Goal: Task Accomplishment & Management: Manage account settings

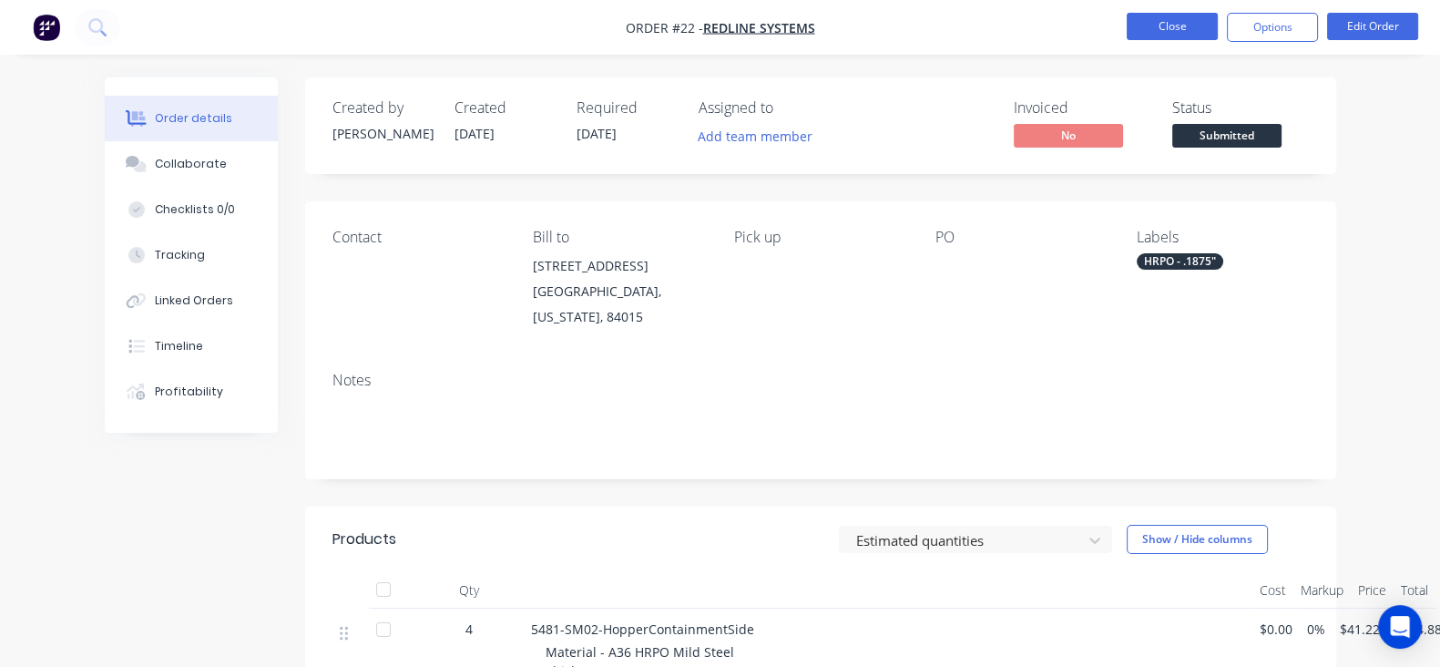
click at [1207, 38] on button "Close" at bounding box center [1171, 26] width 91 height 27
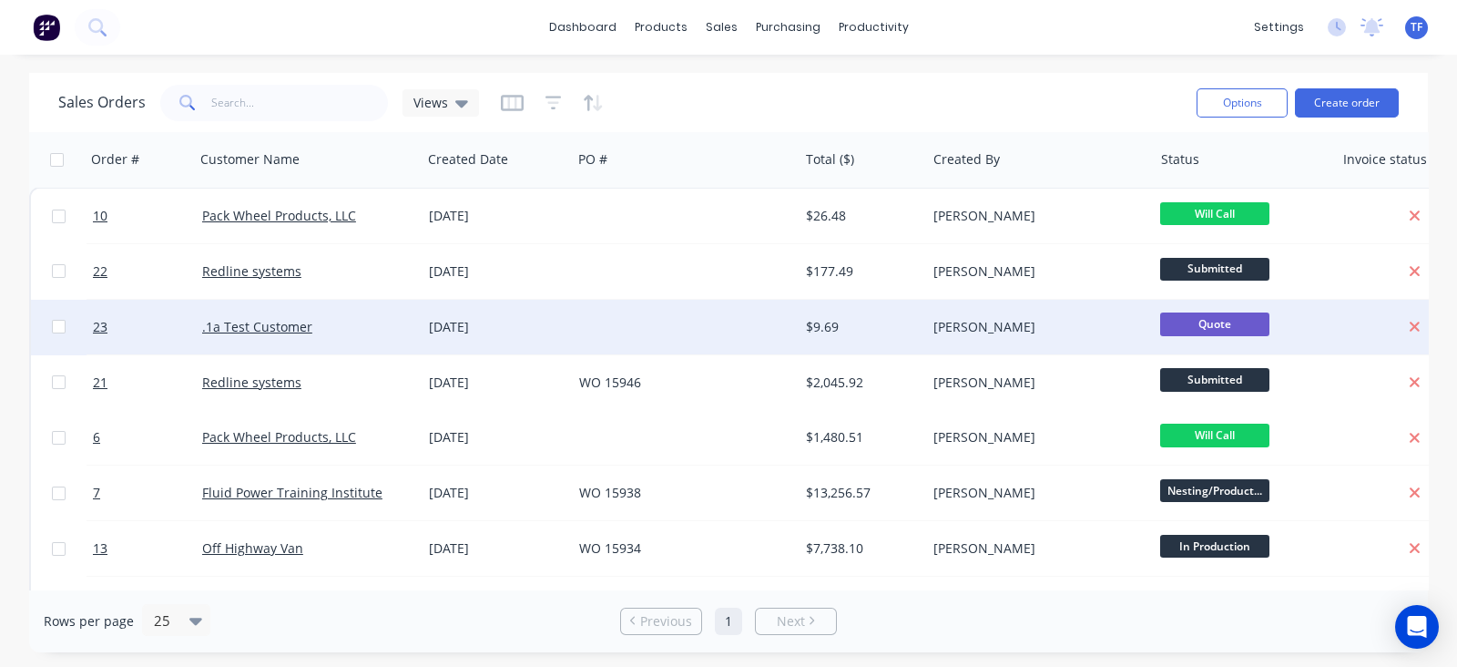
click at [325, 326] on div ".1a Test Customer" at bounding box center [302, 327] width 201 height 18
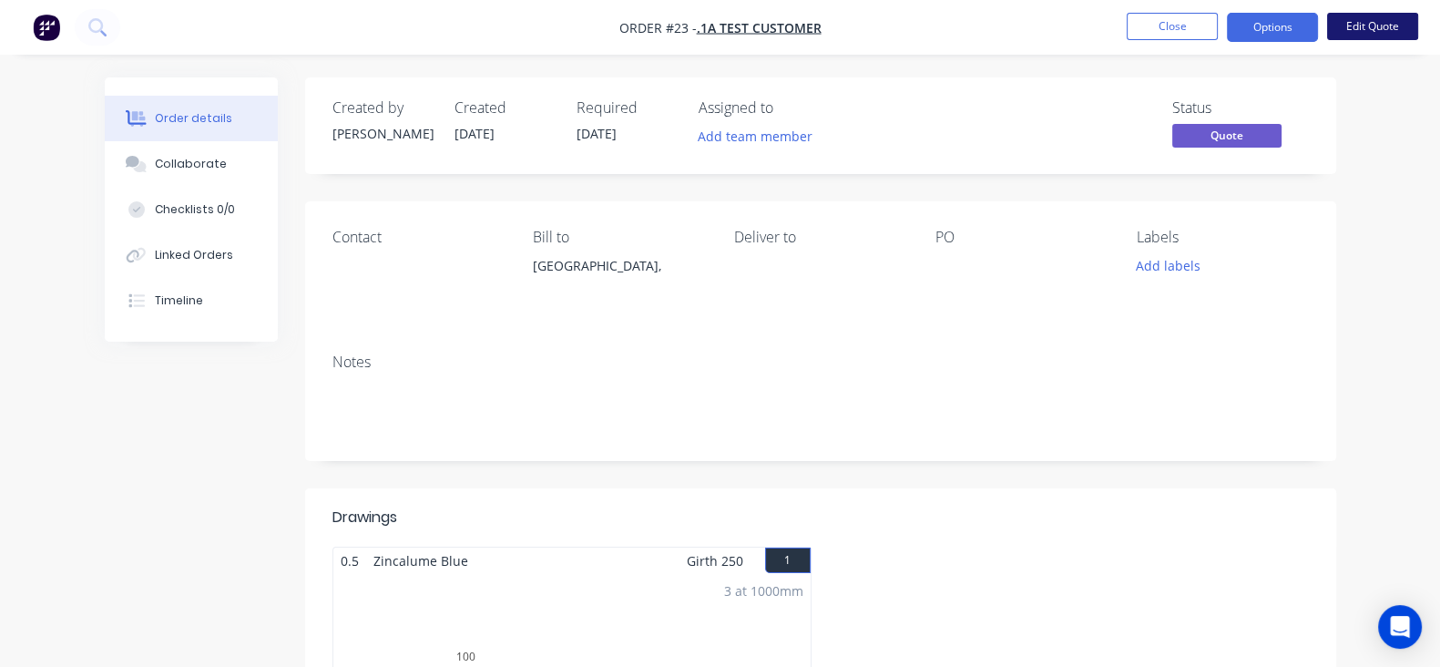
click at [1333, 27] on button "Edit Quote" at bounding box center [1372, 26] width 91 height 27
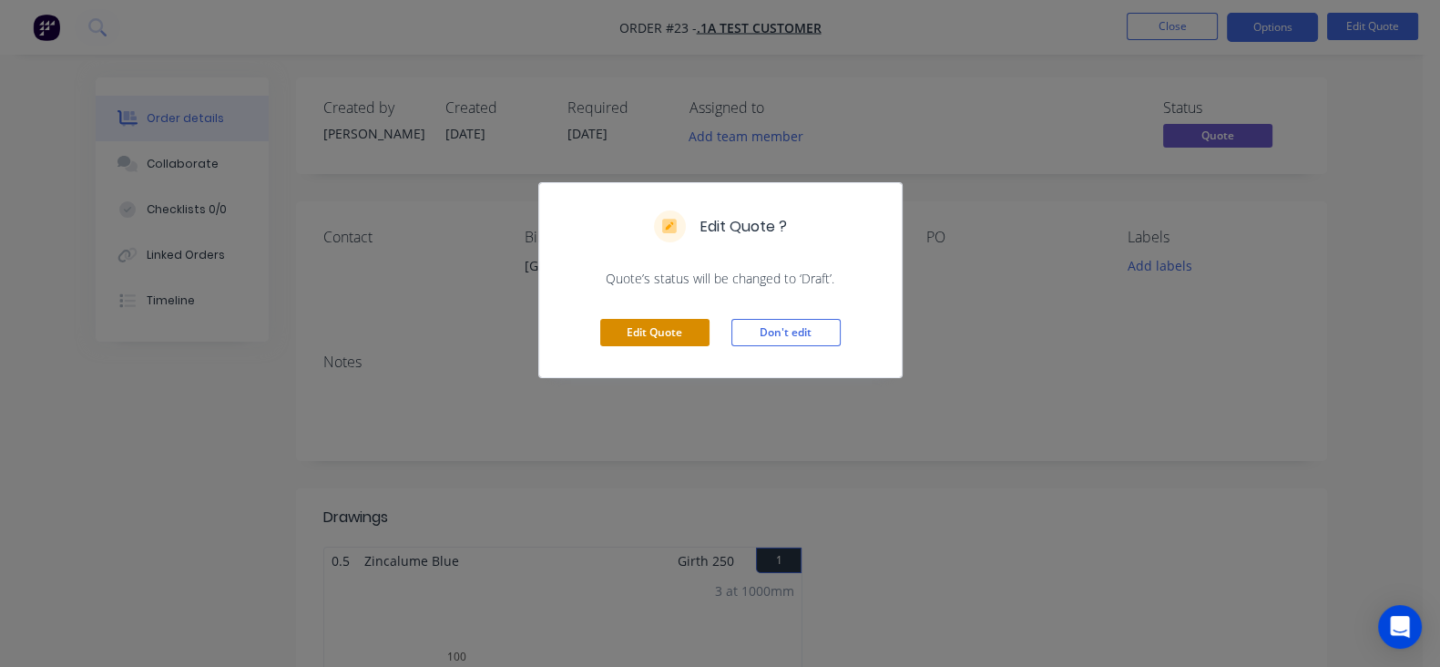
click at [630, 338] on button "Edit Quote" at bounding box center [654, 332] width 109 height 27
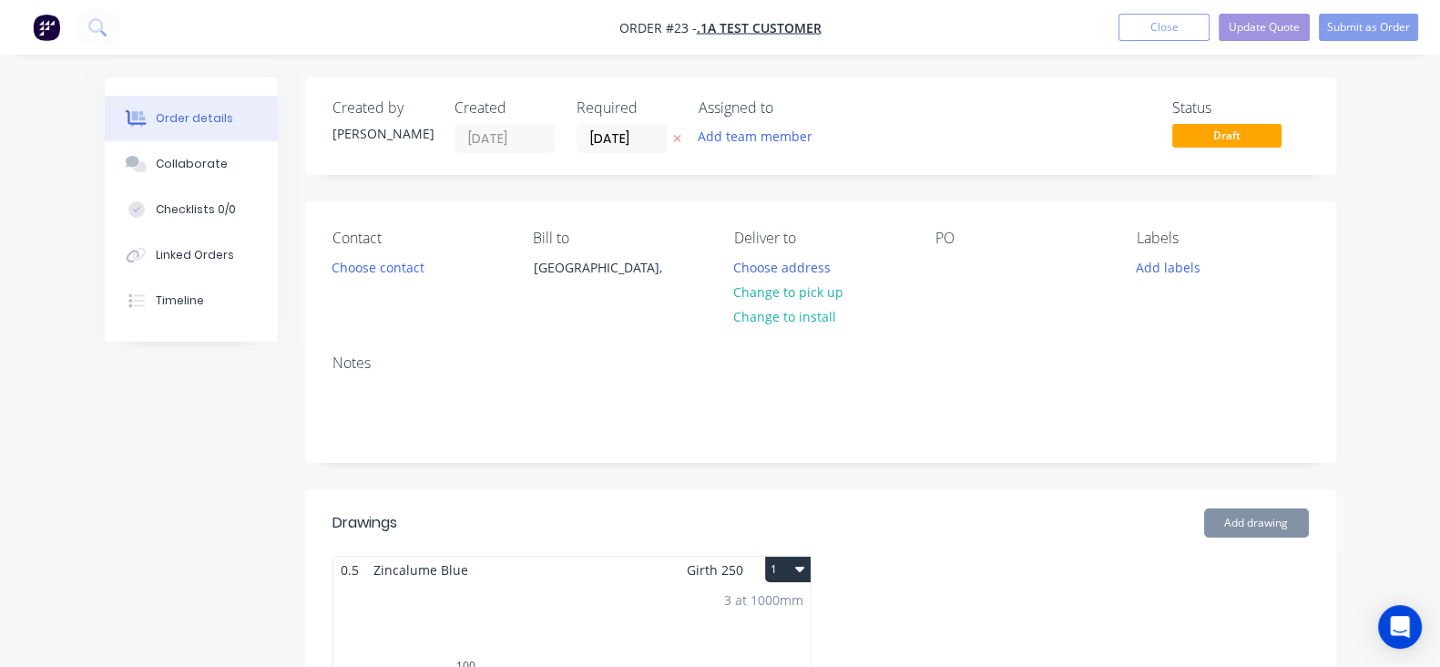
type input "[DATE]"
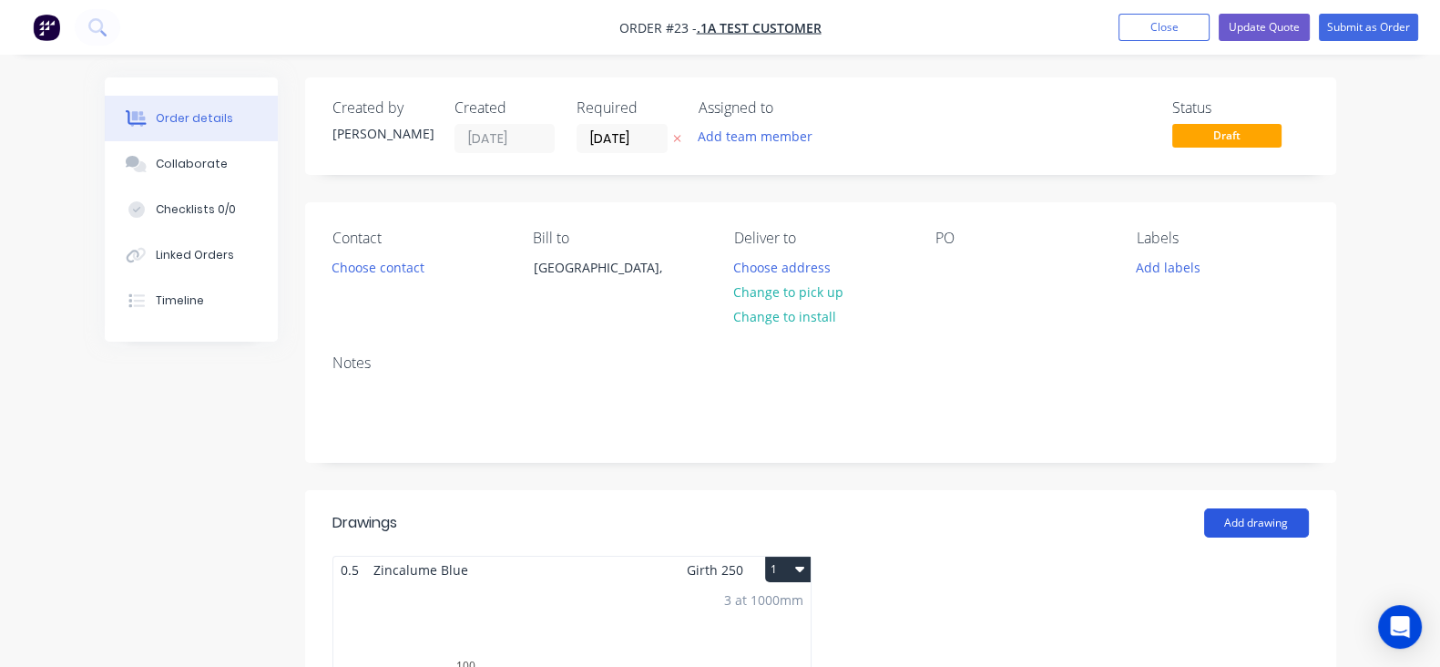
click at [1289, 533] on button "Add drawing" at bounding box center [1256, 522] width 105 height 29
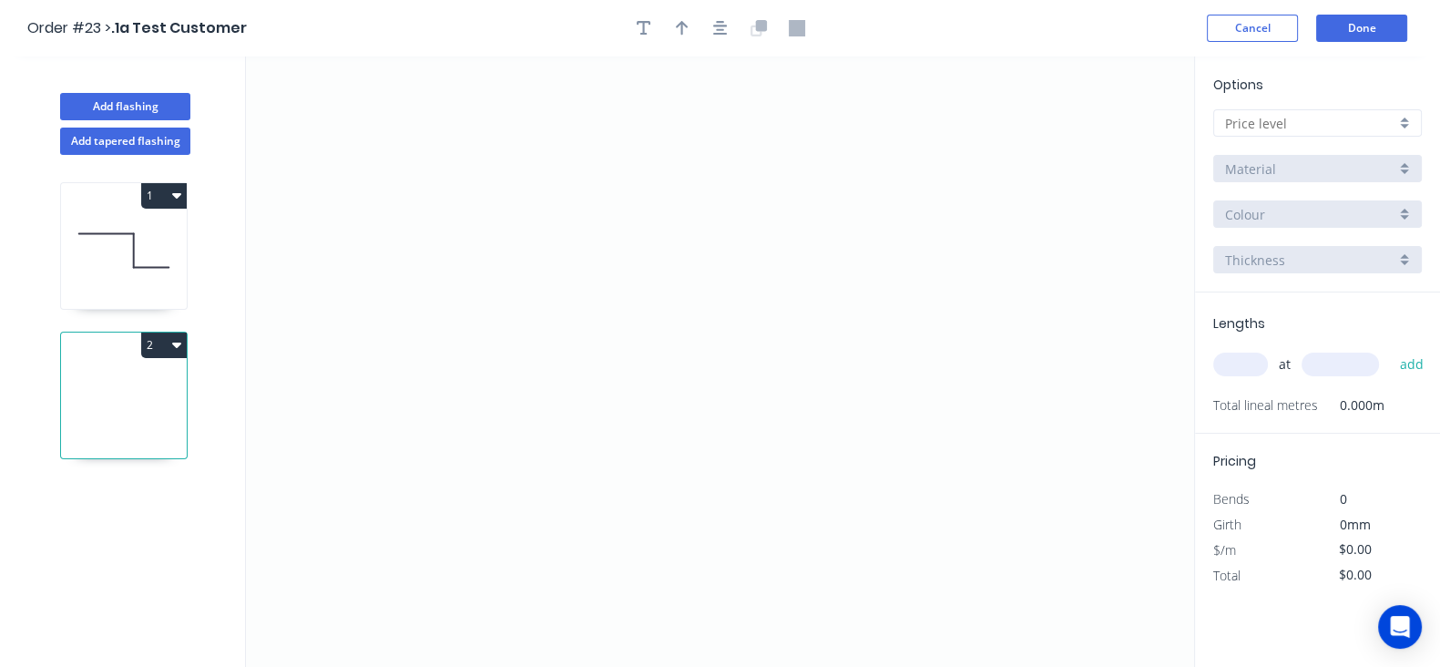
click at [1350, 118] on input "text" at bounding box center [1310, 123] width 170 height 19
click at [1343, 106] on div "Options A Material Colour Thickness" at bounding box center [1317, 184] width 245 height 218
click at [1317, 168] on div "Material" at bounding box center [1310, 168] width 170 height 19
drag, startPoint x: 623, startPoint y: 348, endPoint x: 682, endPoint y: 345, distance: 59.3
click at [682, 345] on icon "0" at bounding box center [720, 361] width 948 height 610
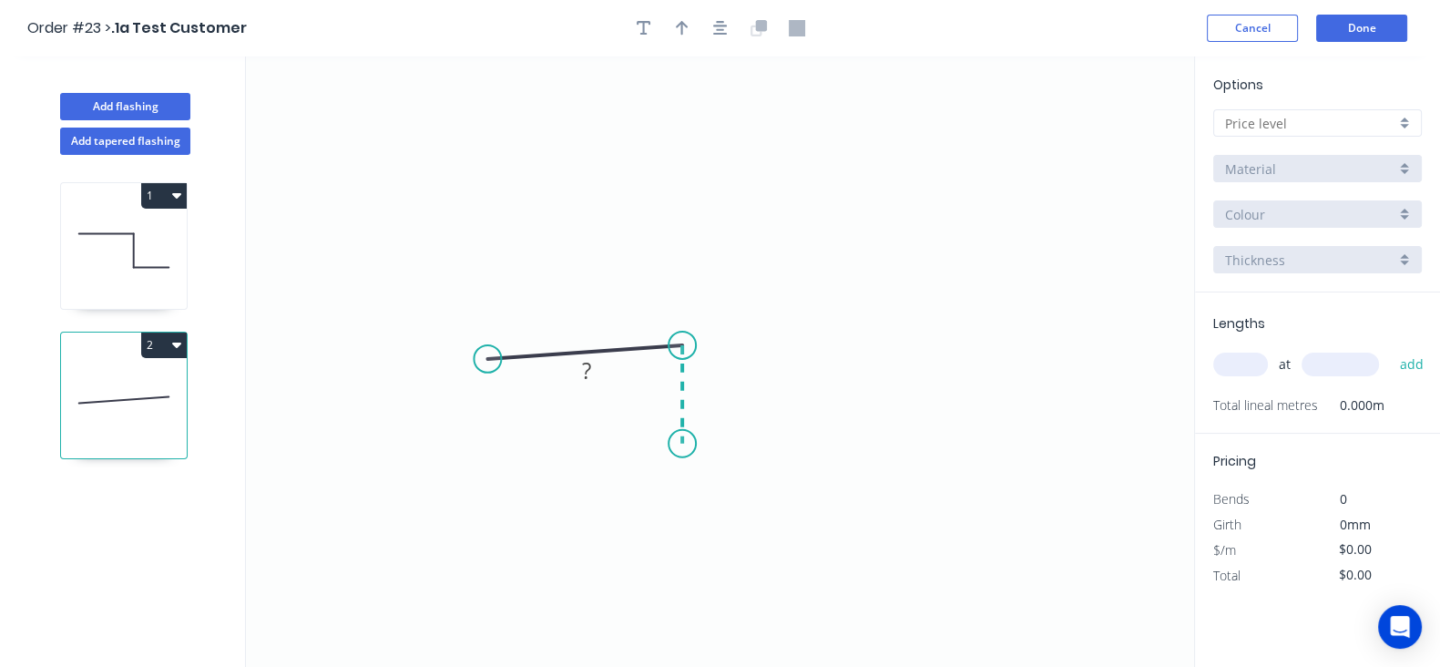
drag, startPoint x: 690, startPoint y: 361, endPoint x: 669, endPoint y: 543, distance: 183.3
click at [669, 543] on icon "0 ?" at bounding box center [720, 361] width 948 height 610
drag, startPoint x: 836, startPoint y: 519, endPoint x: 887, endPoint y: 504, distance: 53.0
click at [887, 504] on icon "0 ? ? ? º" at bounding box center [720, 361] width 948 height 610
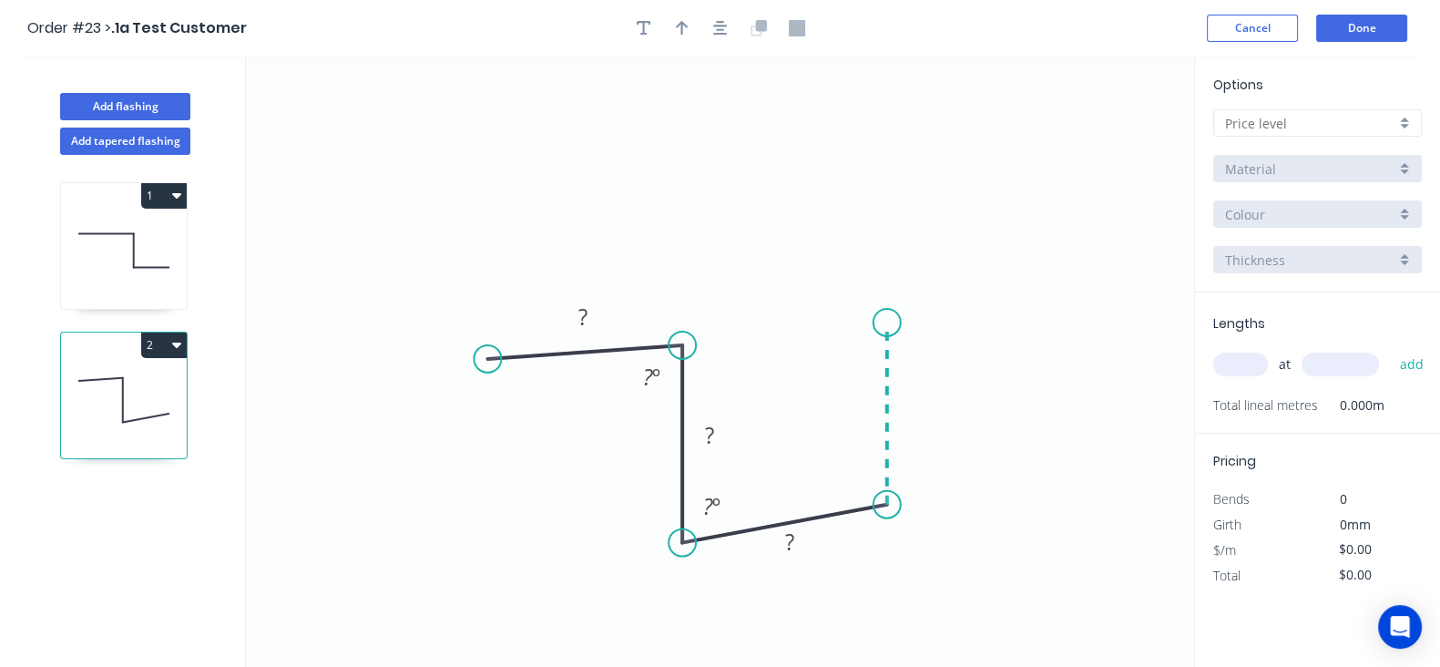
drag, startPoint x: 865, startPoint y: 418, endPoint x: 883, endPoint y: 280, distance: 138.7
click at [883, 280] on icon "0 ? ? ? ? º ? º" at bounding box center [720, 361] width 948 height 610
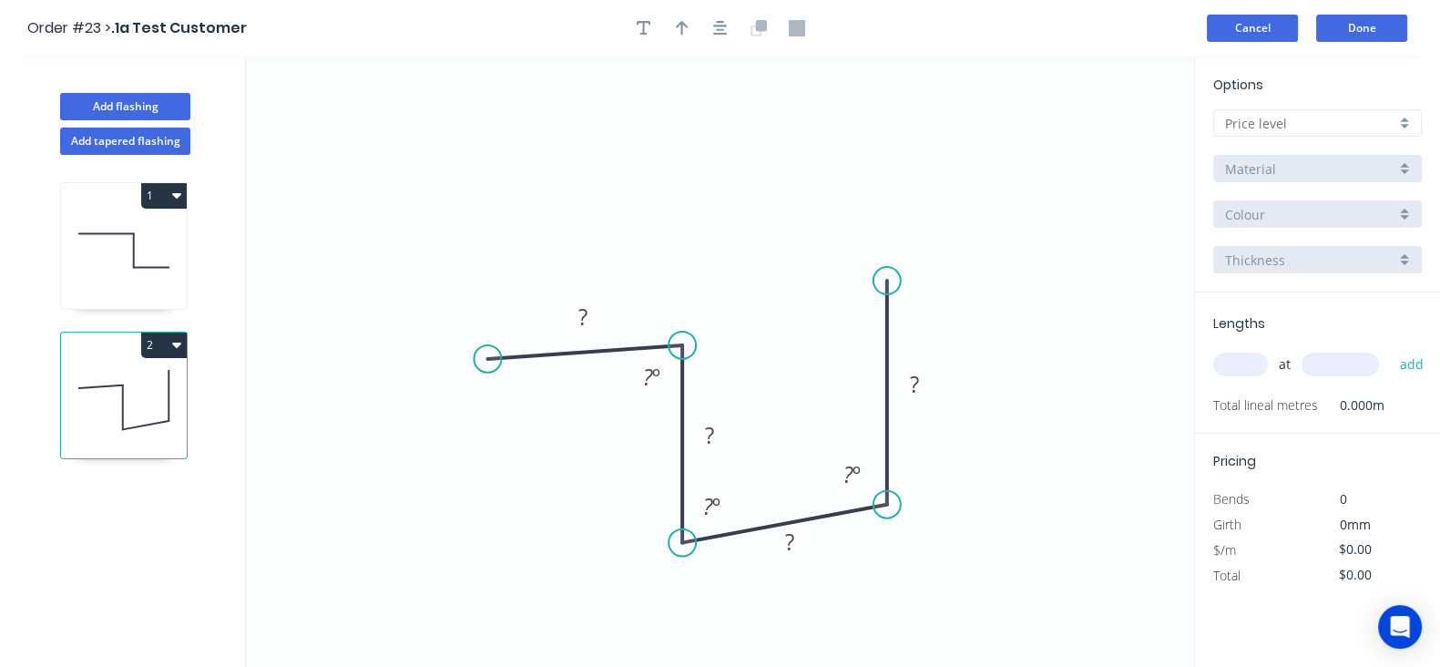
click at [1248, 19] on button "Cancel" at bounding box center [1252, 28] width 91 height 27
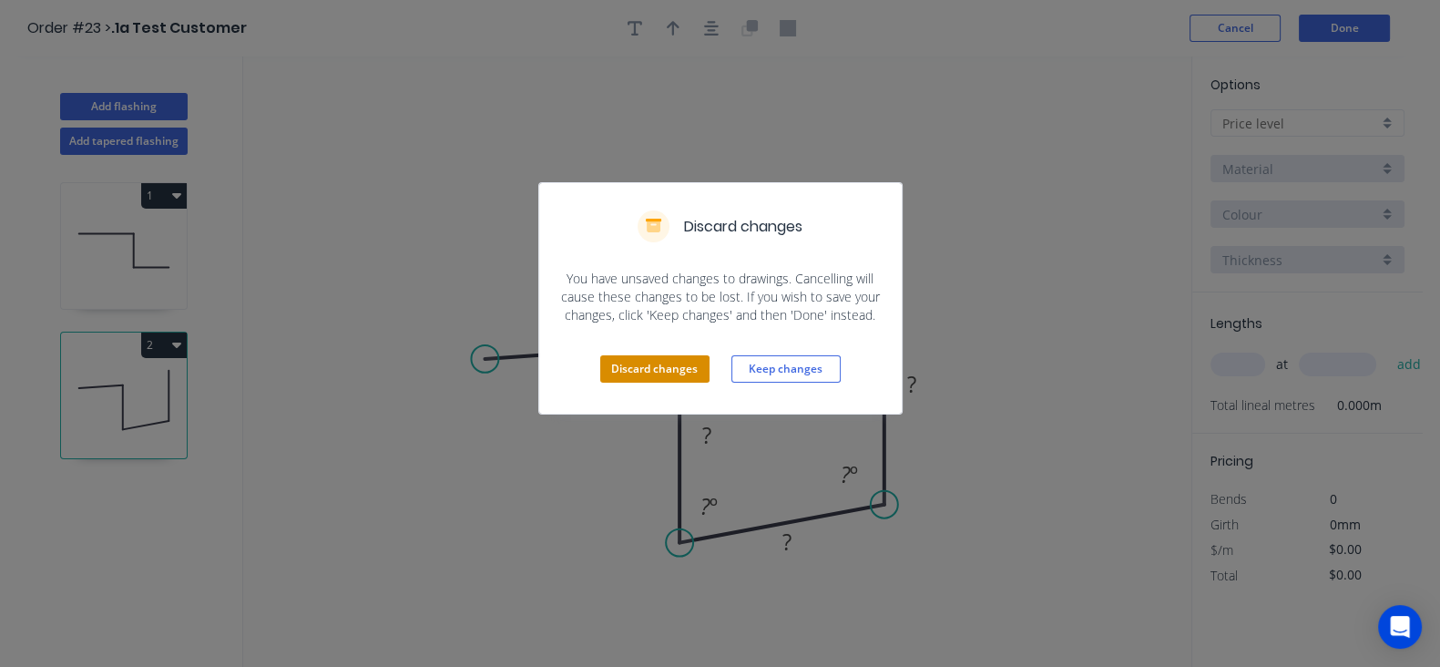
click at [660, 381] on button "Discard changes" at bounding box center [654, 368] width 109 height 27
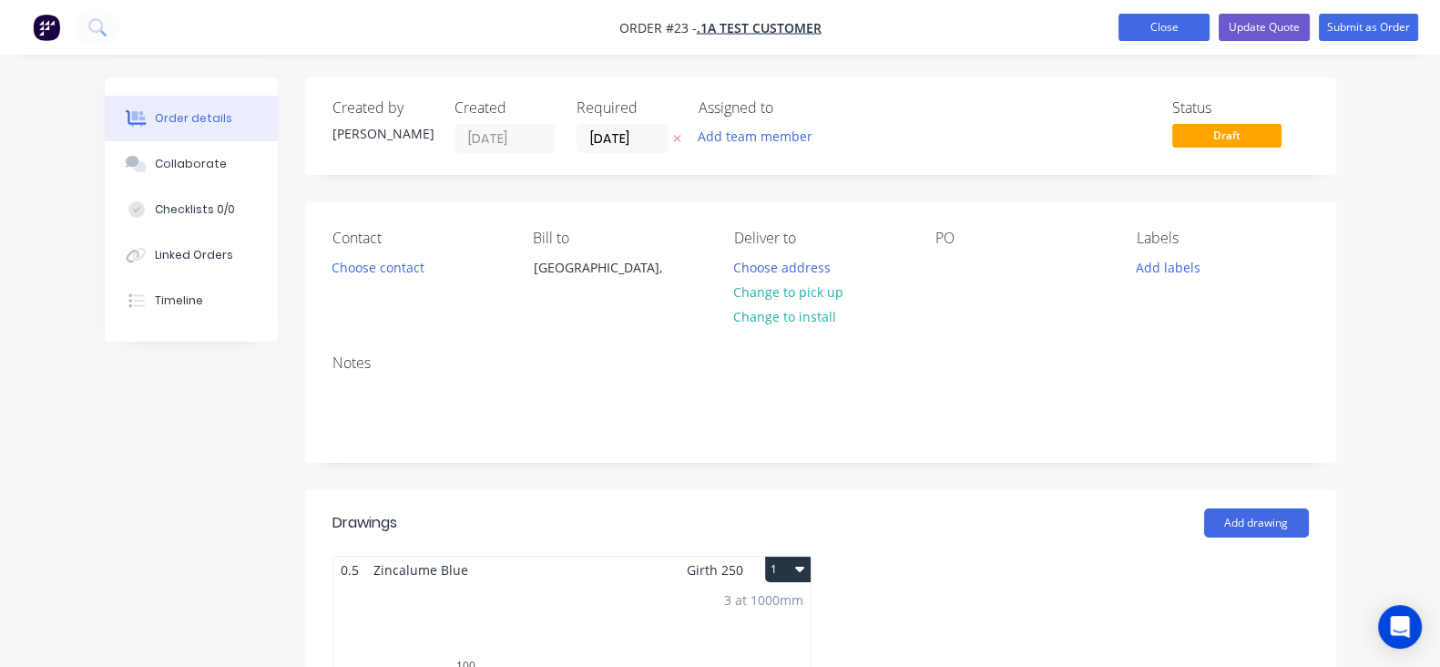
click at [1197, 28] on button "Close" at bounding box center [1163, 27] width 91 height 27
